Goal: Task Accomplishment & Management: Use online tool/utility

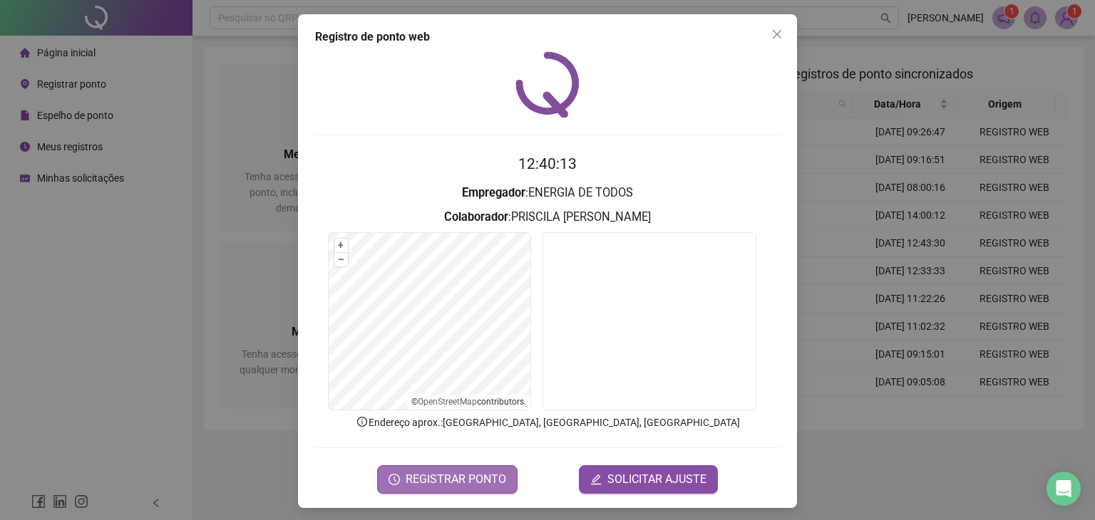
click at [476, 479] on span "REGISTRAR PONTO" at bounding box center [456, 479] width 101 height 17
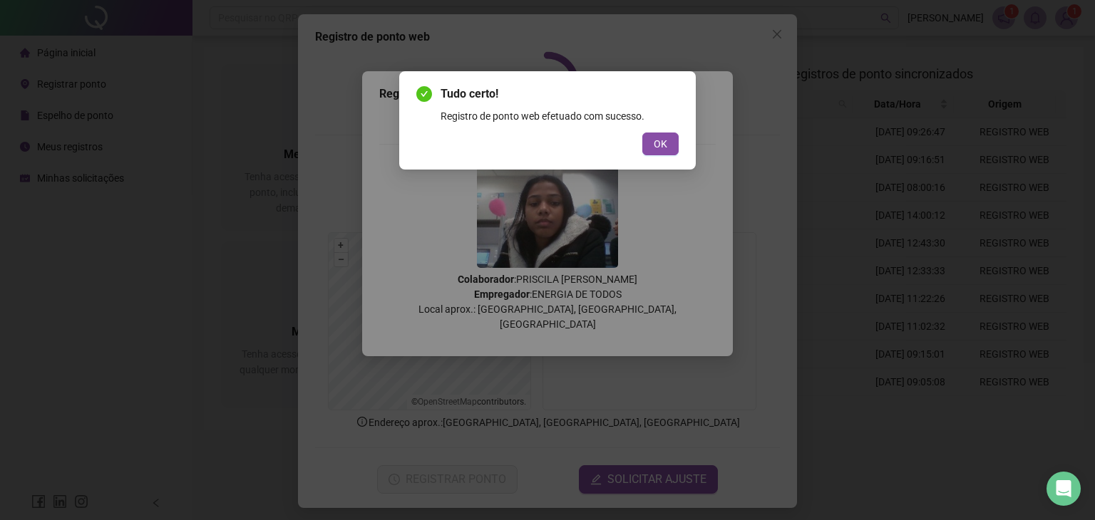
drag, startPoint x: 662, startPoint y: 150, endPoint x: 644, endPoint y: 157, distance: 19.9
click at [662, 149] on span "OK" at bounding box center [661, 144] width 14 height 16
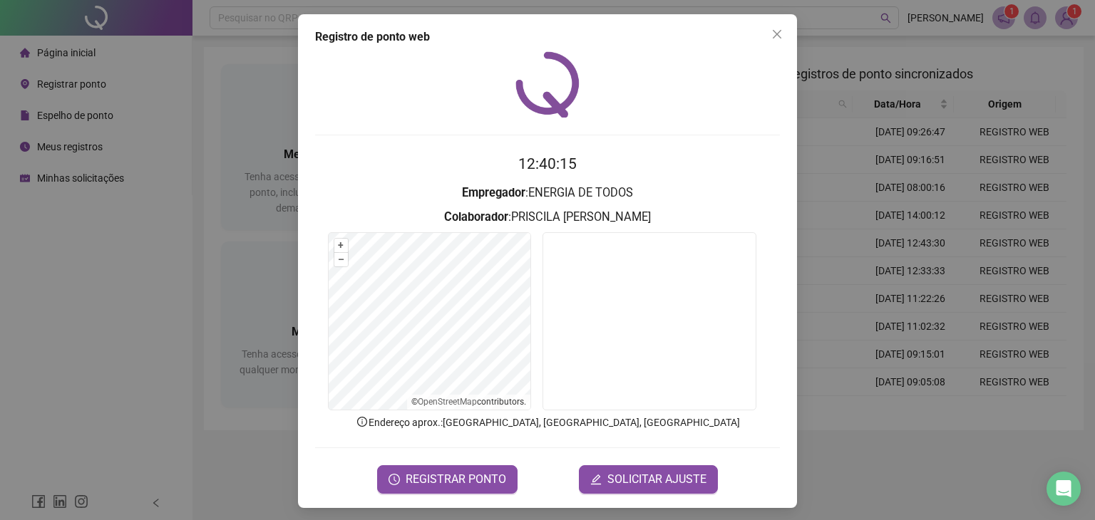
click at [93, 334] on div "Registro de ponto web 12:40:15 Empregador : ENERGIA DE TODOS Colaborador : PRIS…" at bounding box center [547, 260] width 1095 height 520
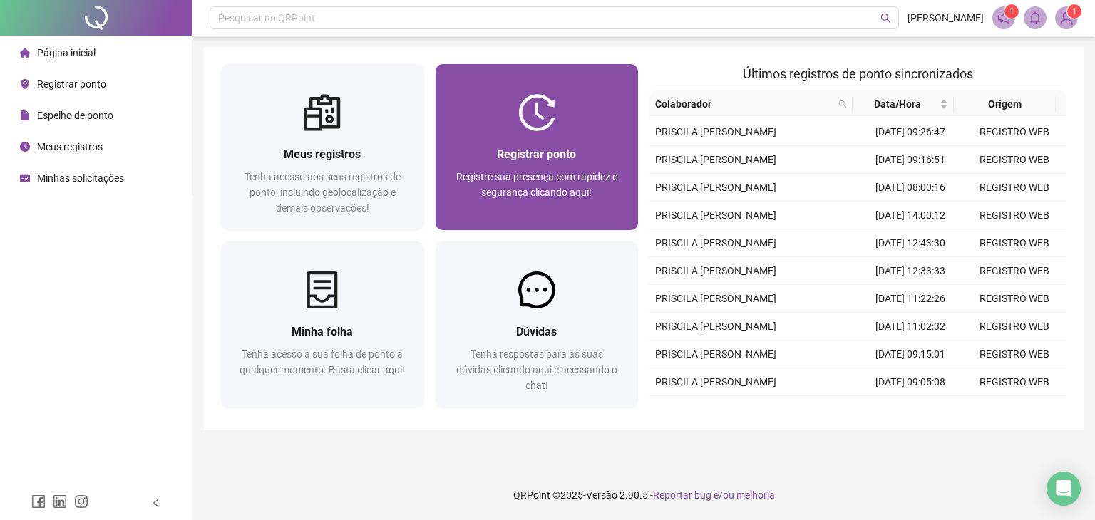
click at [576, 138] on div "Registrar ponto Registre sua presença com rapidez e segurança clicando aqui!" at bounding box center [537, 180] width 203 height 99
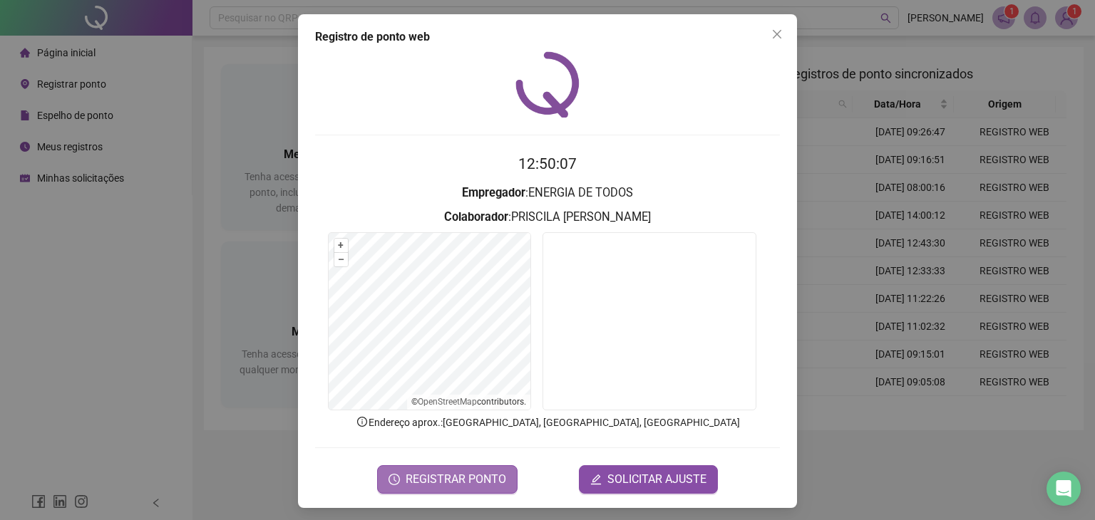
click at [442, 477] on span "REGISTRAR PONTO" at bounding box center [456, 479] width 101 height 17
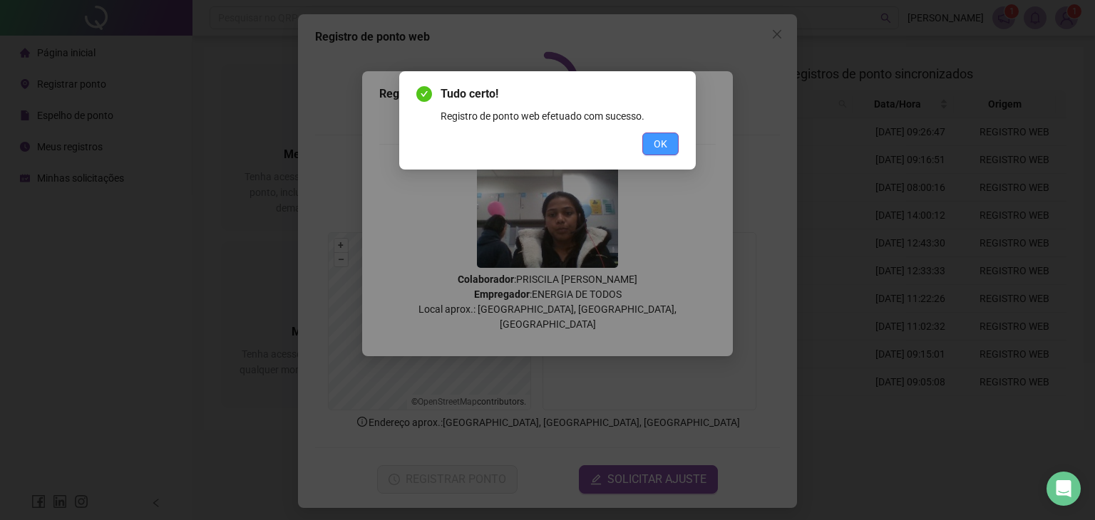
click at [670, 144] on button "OK" at bounding box center [660, 144] width 36 height 23
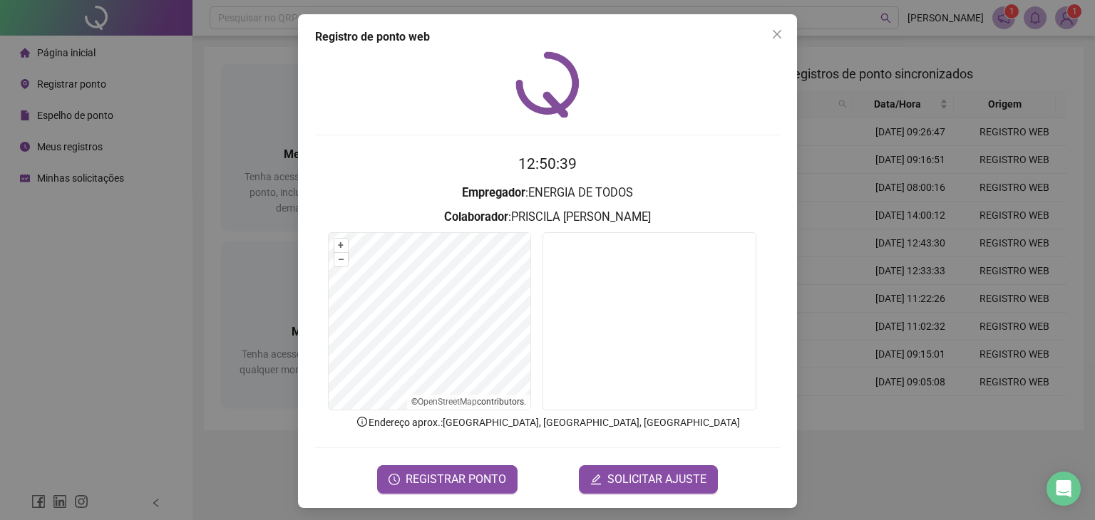
drag, startPoint x: 133, startPoint y: 299, endPoint x: 136, endPoint y: 273, distance: 26.6
click at [131, 291] on div "Registro de ponto web 12:50:39 Empregador : ENERGIA DE TODOS Colaborador : [PER…" at bounding box center [547, 260] width 1095 height 520
